Goal: Communication & Community: Participate in discussion

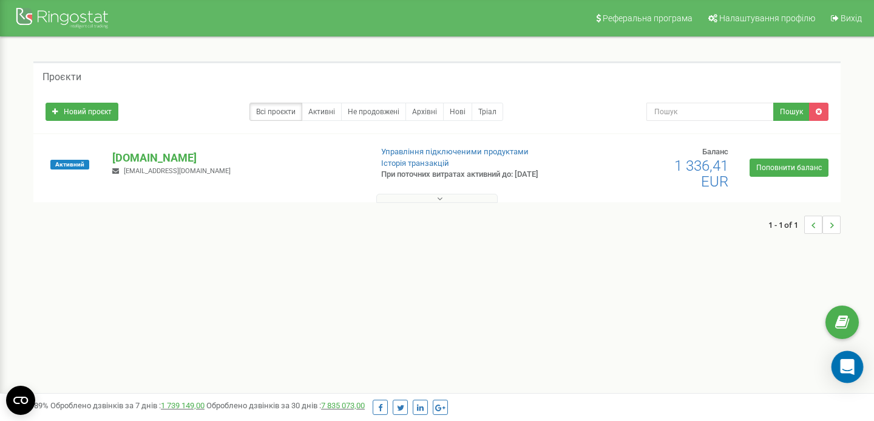
click at [848, 366] on icon "Open Intercom Messenger" at bounding box center [847, 367] width 14 height 16
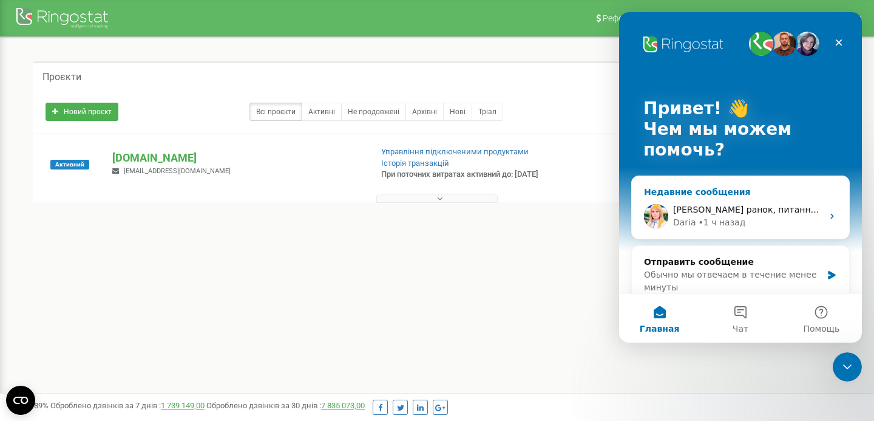
click at [805, 219] on div "[PERSON_NAME] • 1 ч назад" at bounding box center [747, 222] width 149 height 13
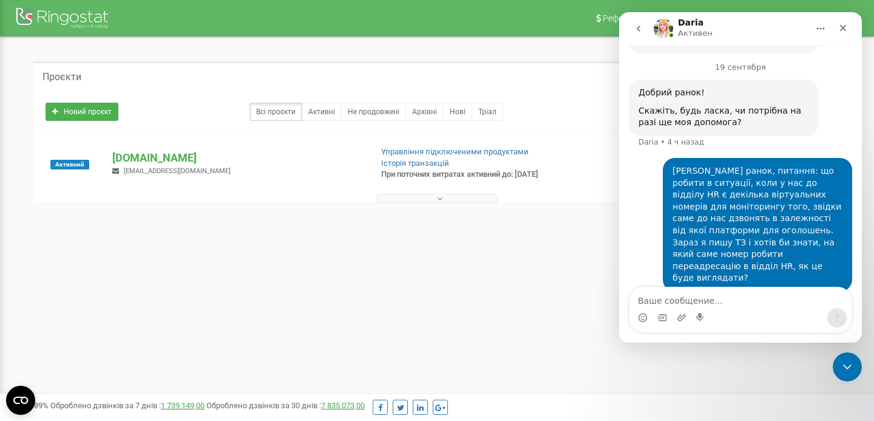
scroll to position [1010, 0]
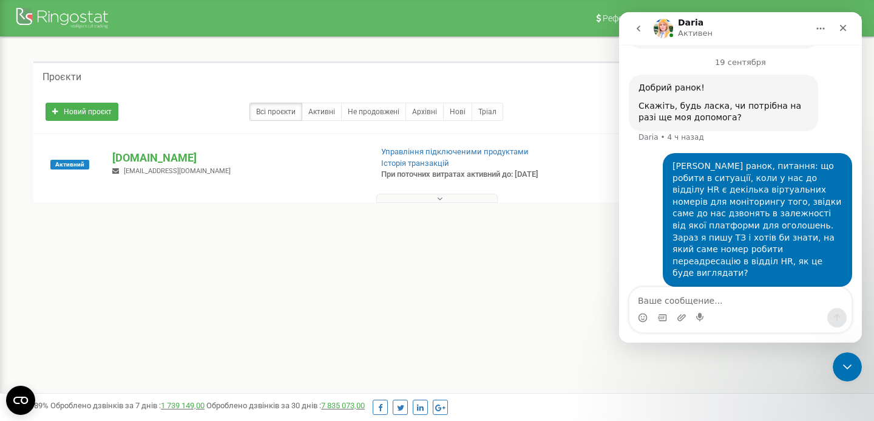
type textarea "l"
type textarea "Добрий ранок, ТЗ і архів з аудіо готові"
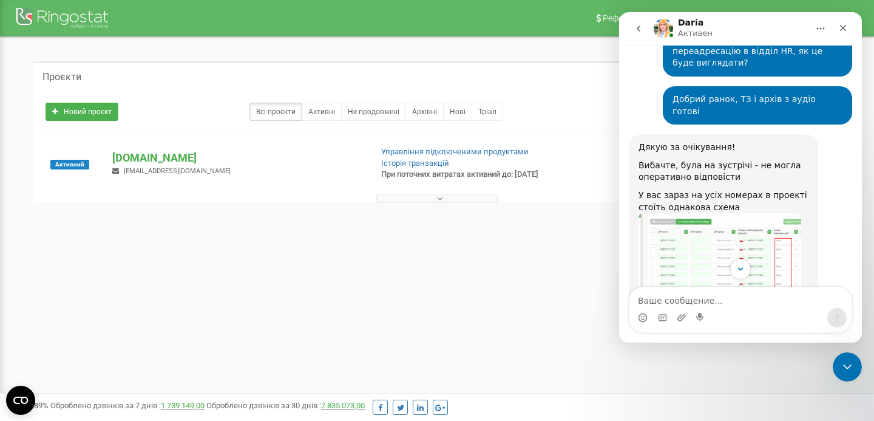
scroll to position [1210, 0]
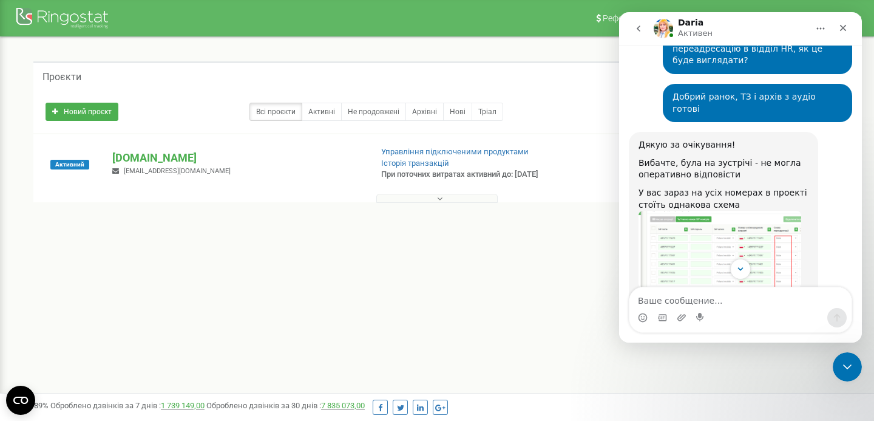
click at [760, 211] on img "Daria говорит…" at bounding box center [719, 250] width 163 height 78
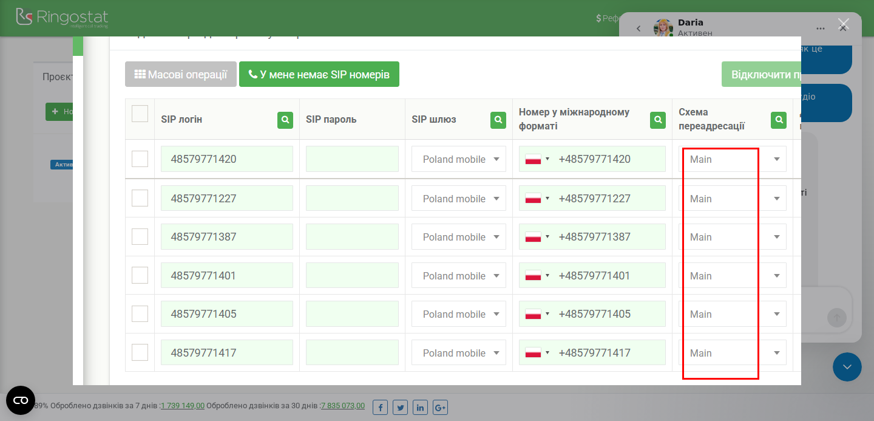
scroll to position [0, 0]
click at [828, 186] on div "Мессенджер Intercom" at bounding box center [437, 210] width 874 height 421
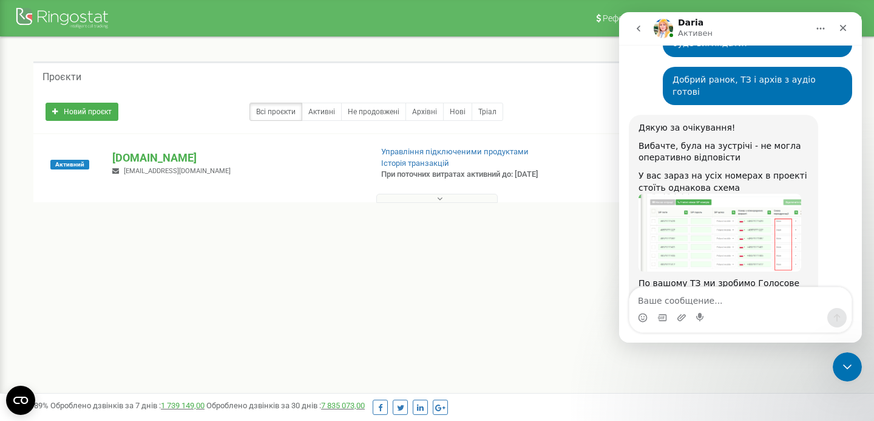
scroll to position [1245, 0]
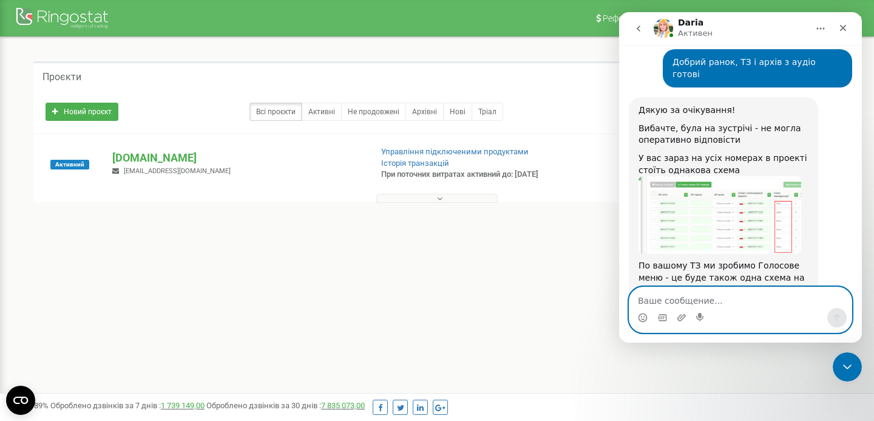
click at [694, 298] on textarea "Ваше сообщение..." at bounding box center [740, 297] width 222 height 21
type textarea "Супер"
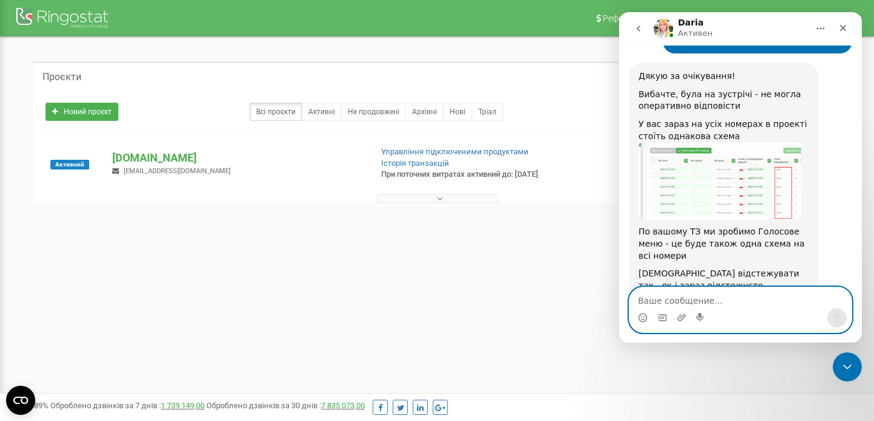
scroll to position [1280, 0]
click at [678, 315] on icon "Добавить вложение" at bounding box center [682, 318] width 10 height 10
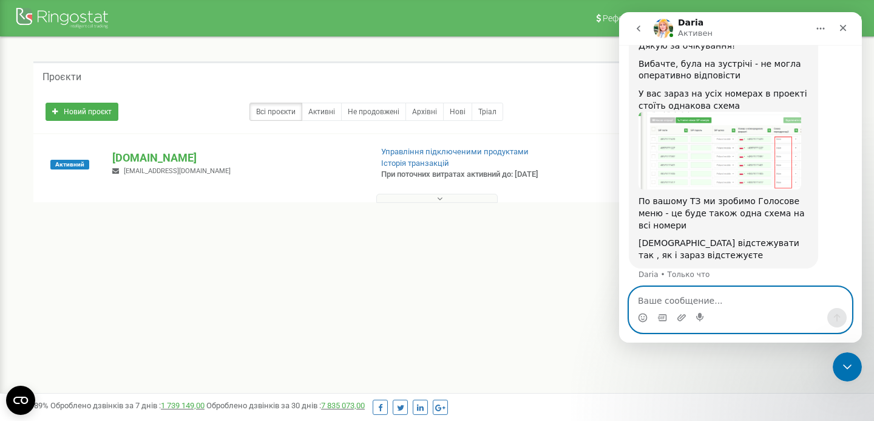
scroll to position [1310, 0]
click at [675, 316] on div "Мессенджер Intercom" at bounding box center [740, 317] width 222 height 19
click at [681, 319] on icon "Добавить вложение" at bounding box center [681, 317] width 8 height 7
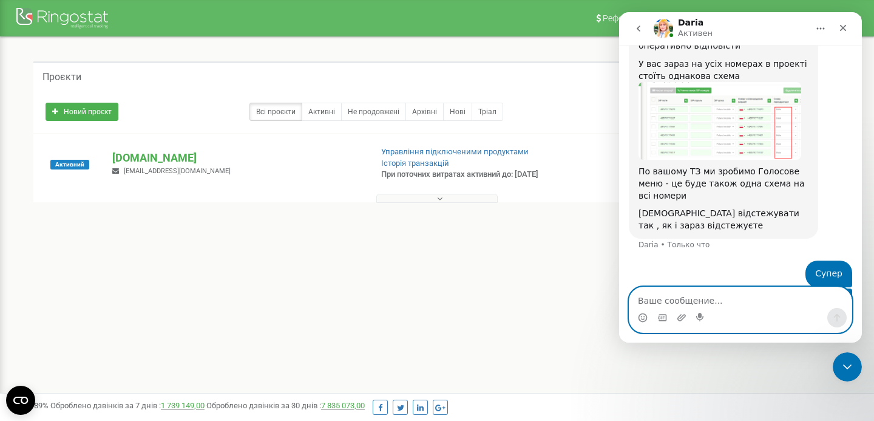
click at [674, 296] on textarea "Ваше сообщение..." at bounding box center [740, 297] width 222 height 21
paste textarea "[URL][DOMAIN_NAME]"
type textarea "[URL][DOMAIN_NAME]"
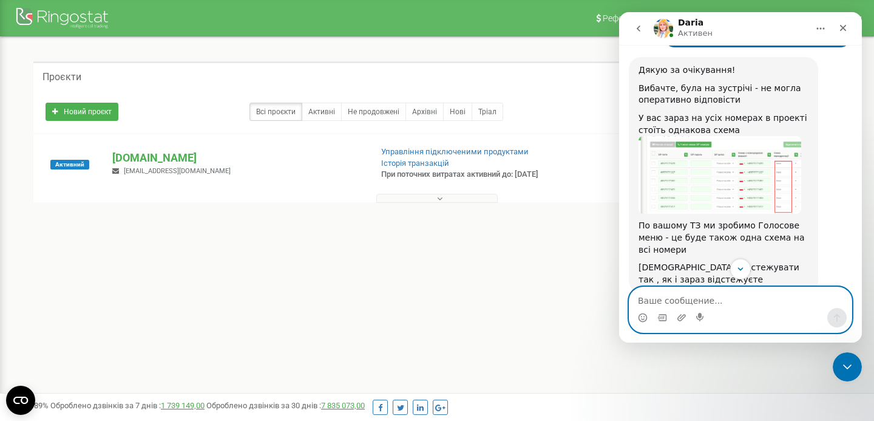
scroll to position [1415, 0]
